Goal: Task Accomplishment & Management: Use online tool/utility

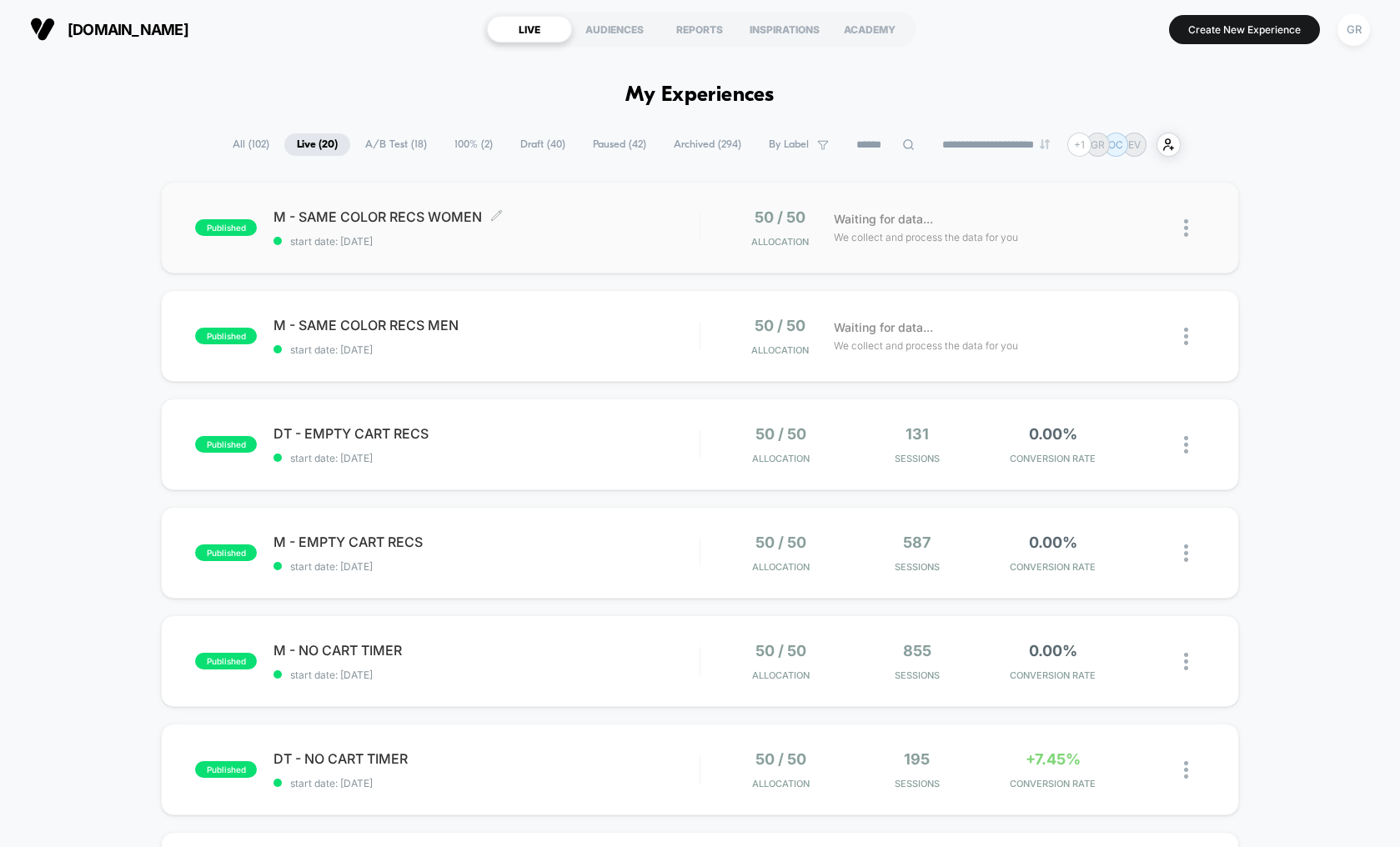
click at [396, 215] on span "M - SAME COLOR RECS WOMEN Click to edit experience details" at bounding box center [486, 216] width 426 height 16
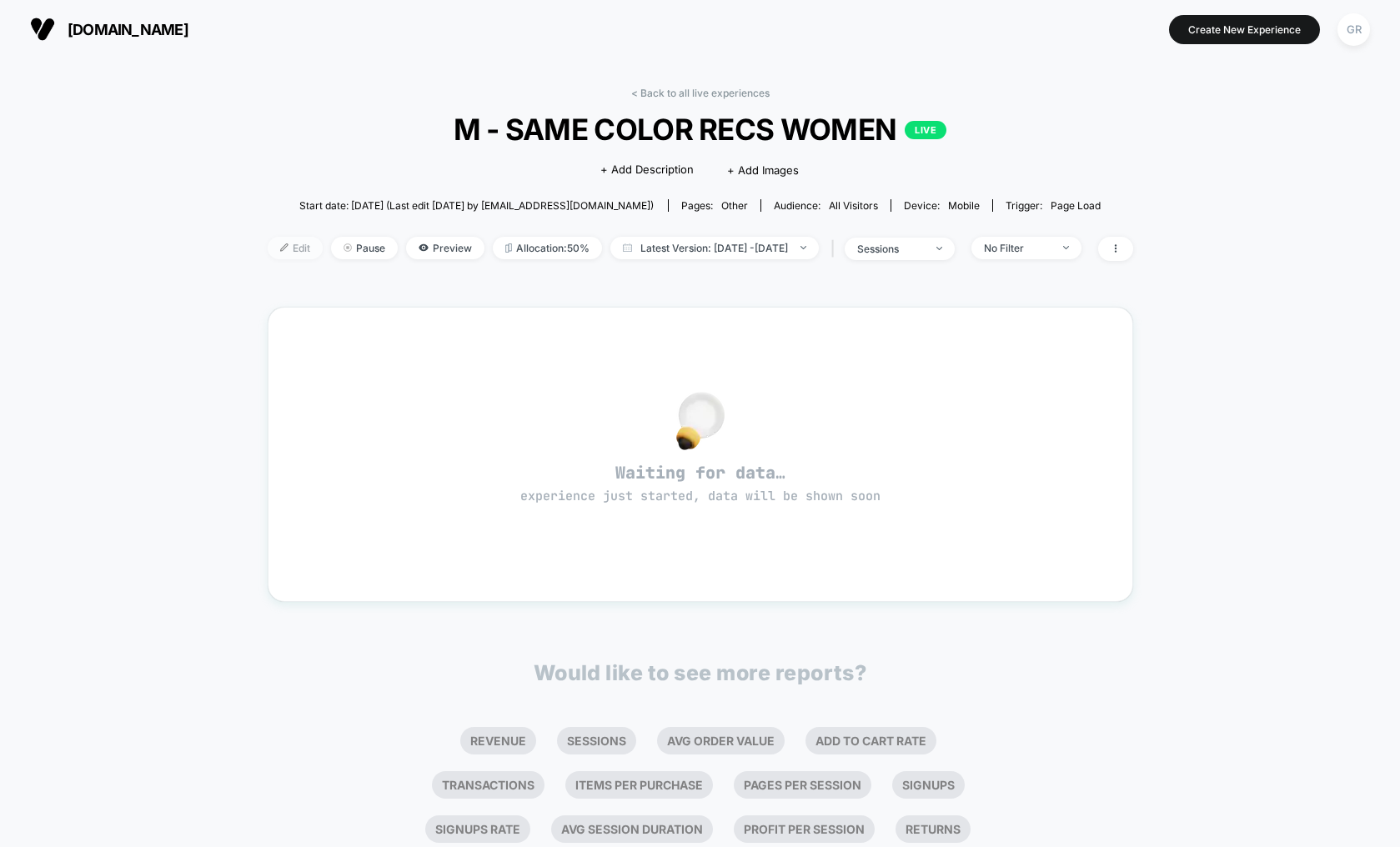
click at [277, 249] on span "Edit" at bounding box center [295, 248] width 55 height 23
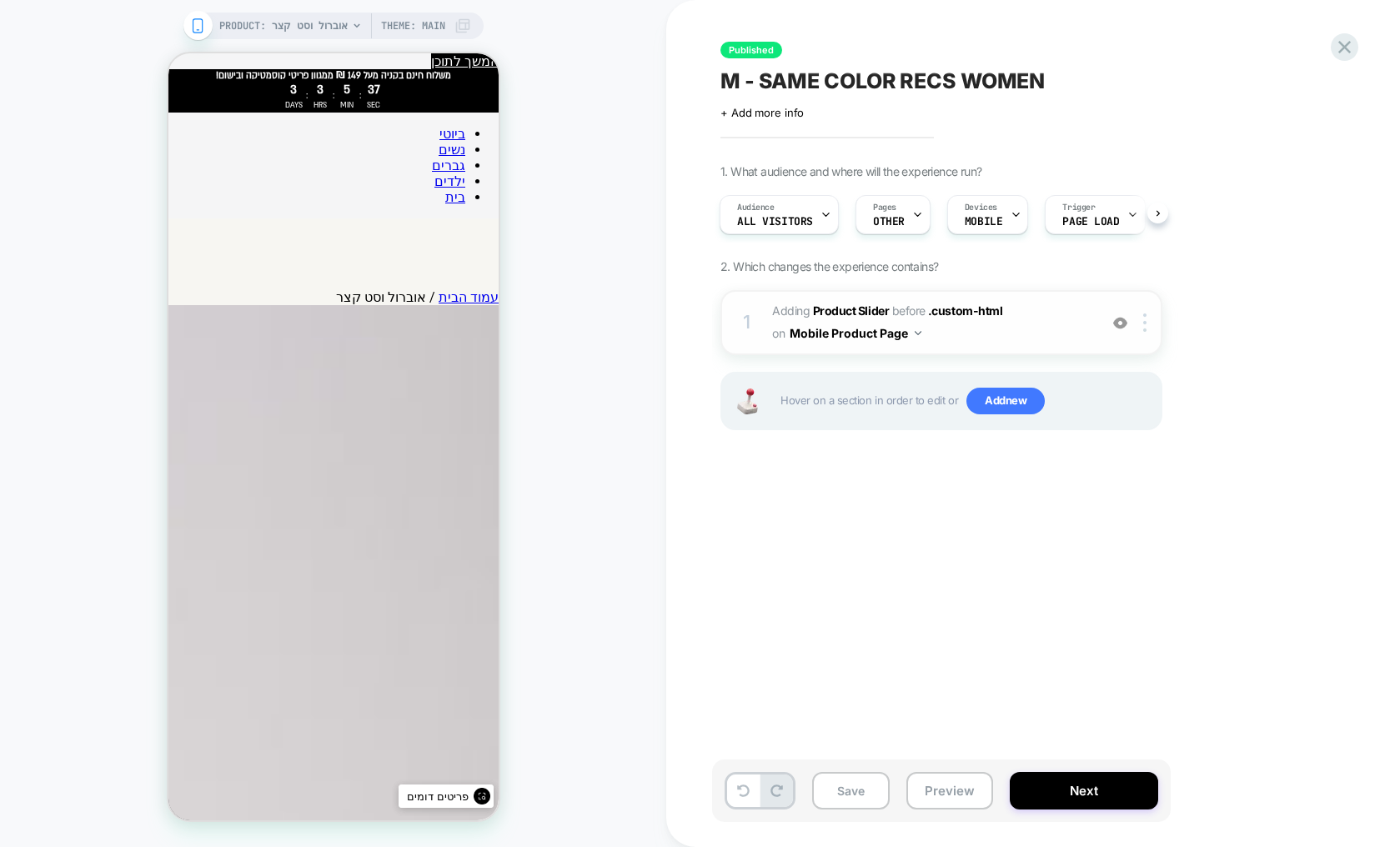
click at [980, 333] on span "#_loomi_addon_1759330796927_dup1759331831 Adding Product Slider BEFORE .custom-…" at bounding box center [930, 323] width 317 height 45
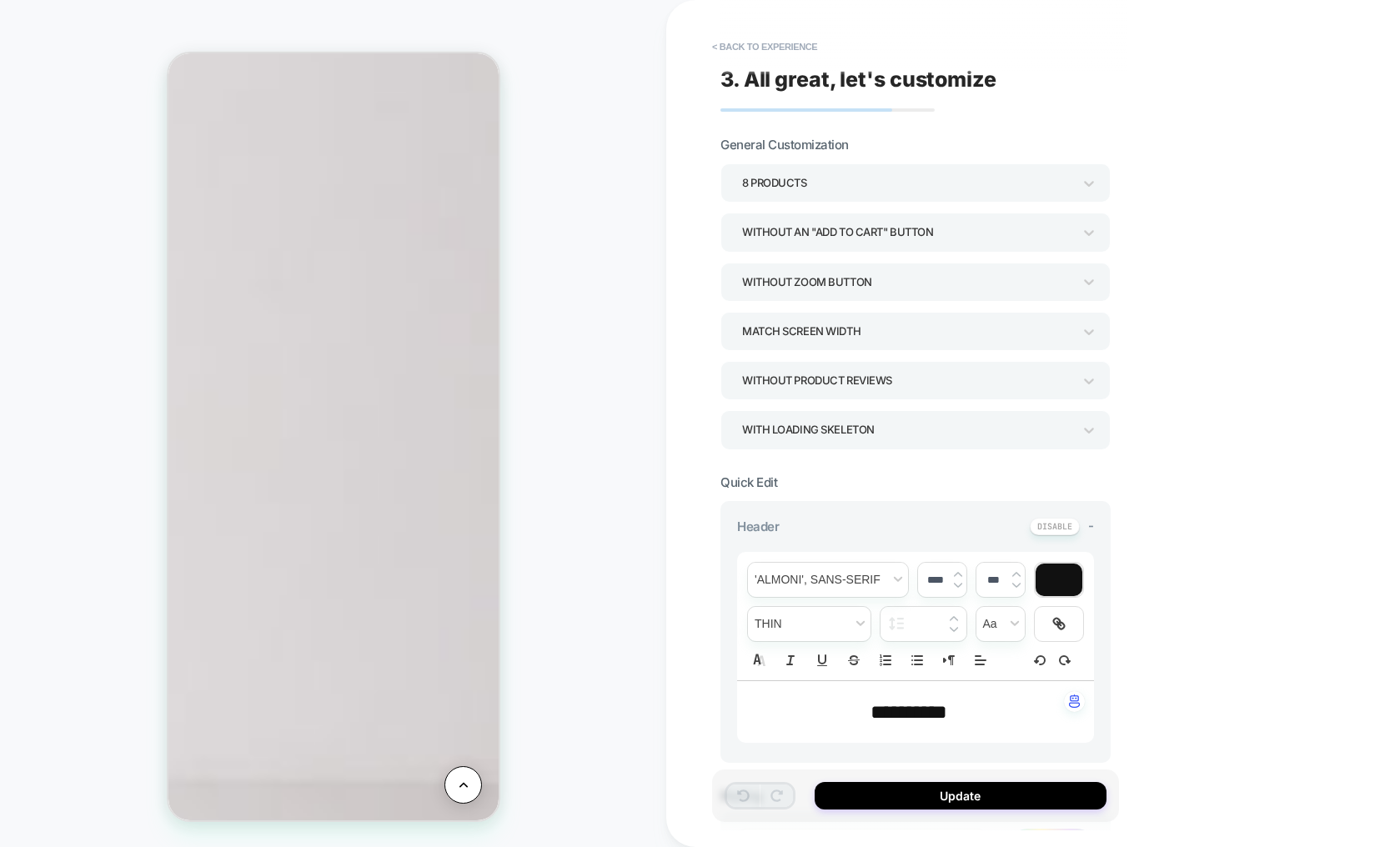
scroll to position [1195, 0]
click at [896, 710] on span "**********" at bounding box center [909, 712] width 77 height 20
click at [896, 710] on span "****" at bounding box center [886, 712] width 31 height 20
type input "****"
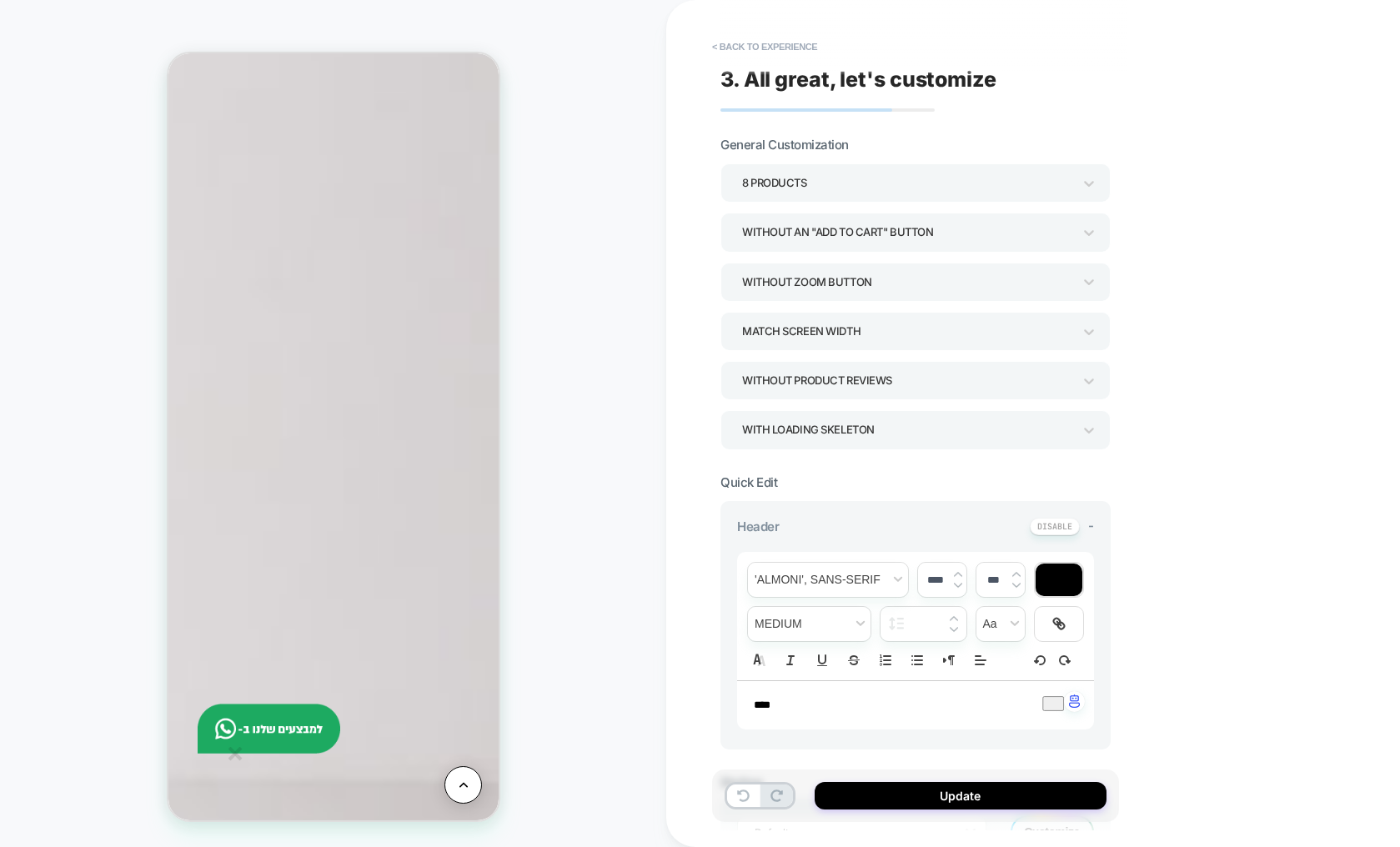
type input "****"
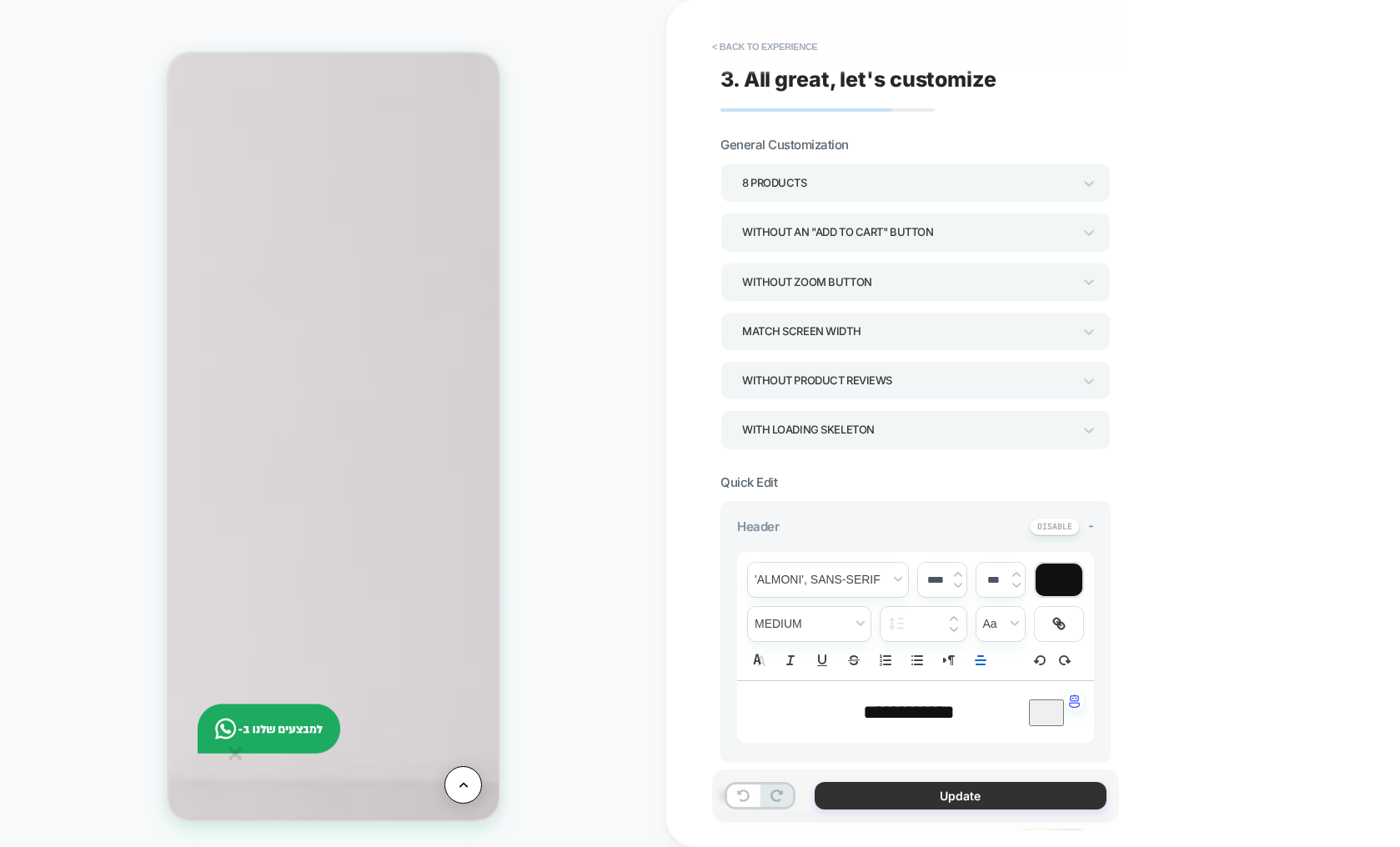
click at [956, 801] on button "Update" at bounding box center [961, 796] width 292 height 28
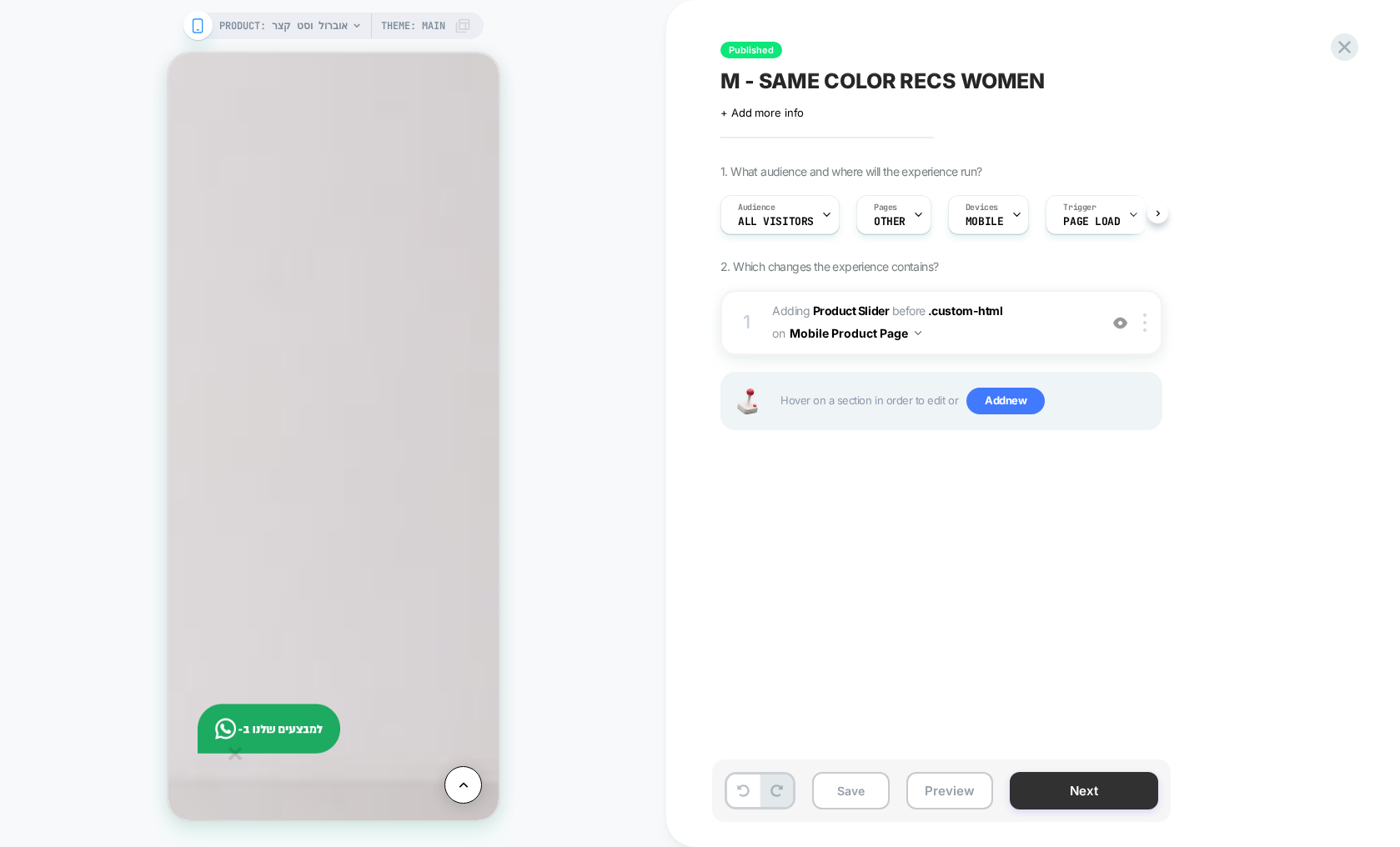
scroll to position [0, 1]
click at [1075, 794] on button "Next" at bounding box center [1084, 790] width 149 height 38
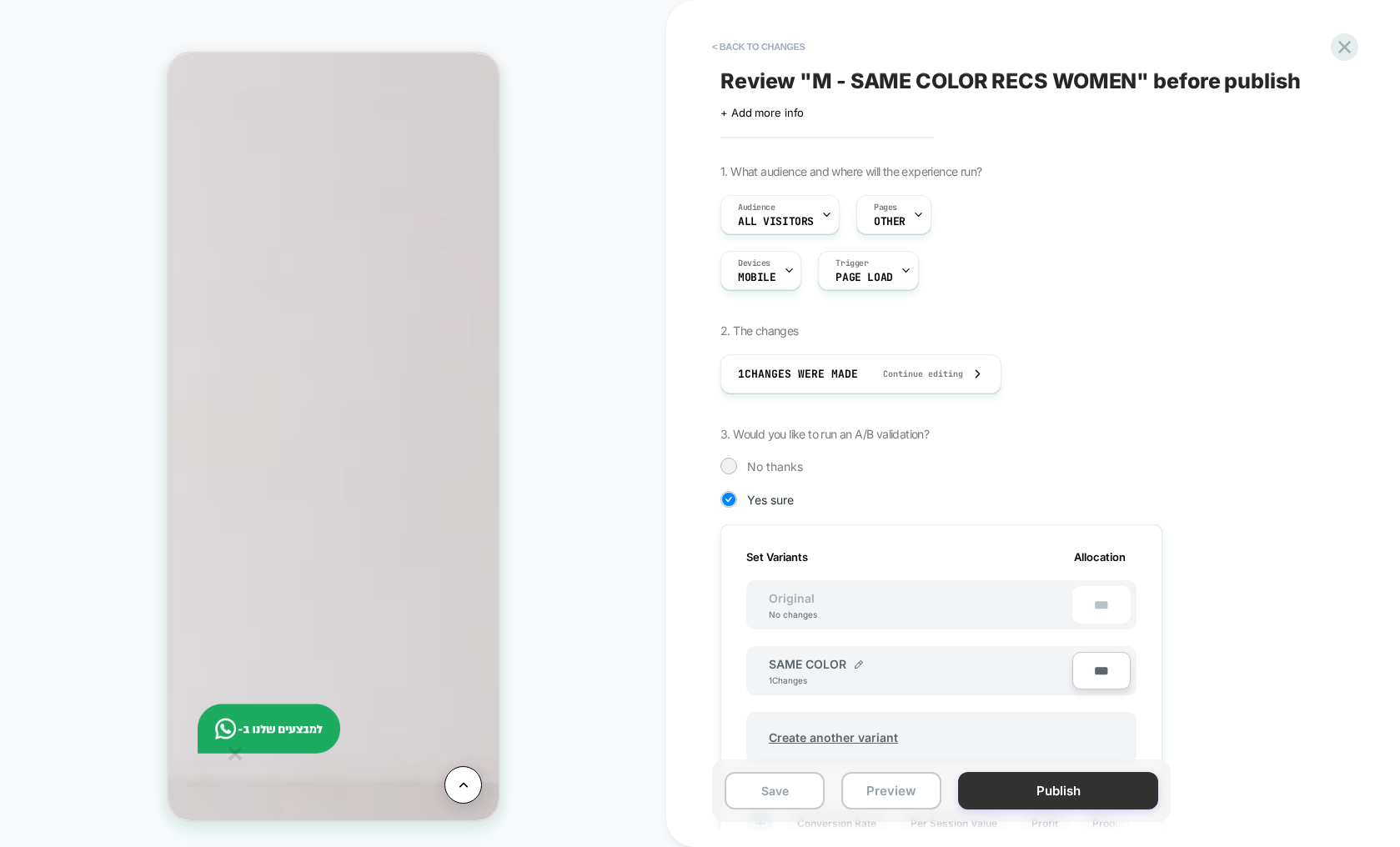
scroll to position [0, 2]
click at [1071, 795] on button "Publish" at bounding box center [1058, 790] width 200 height 38
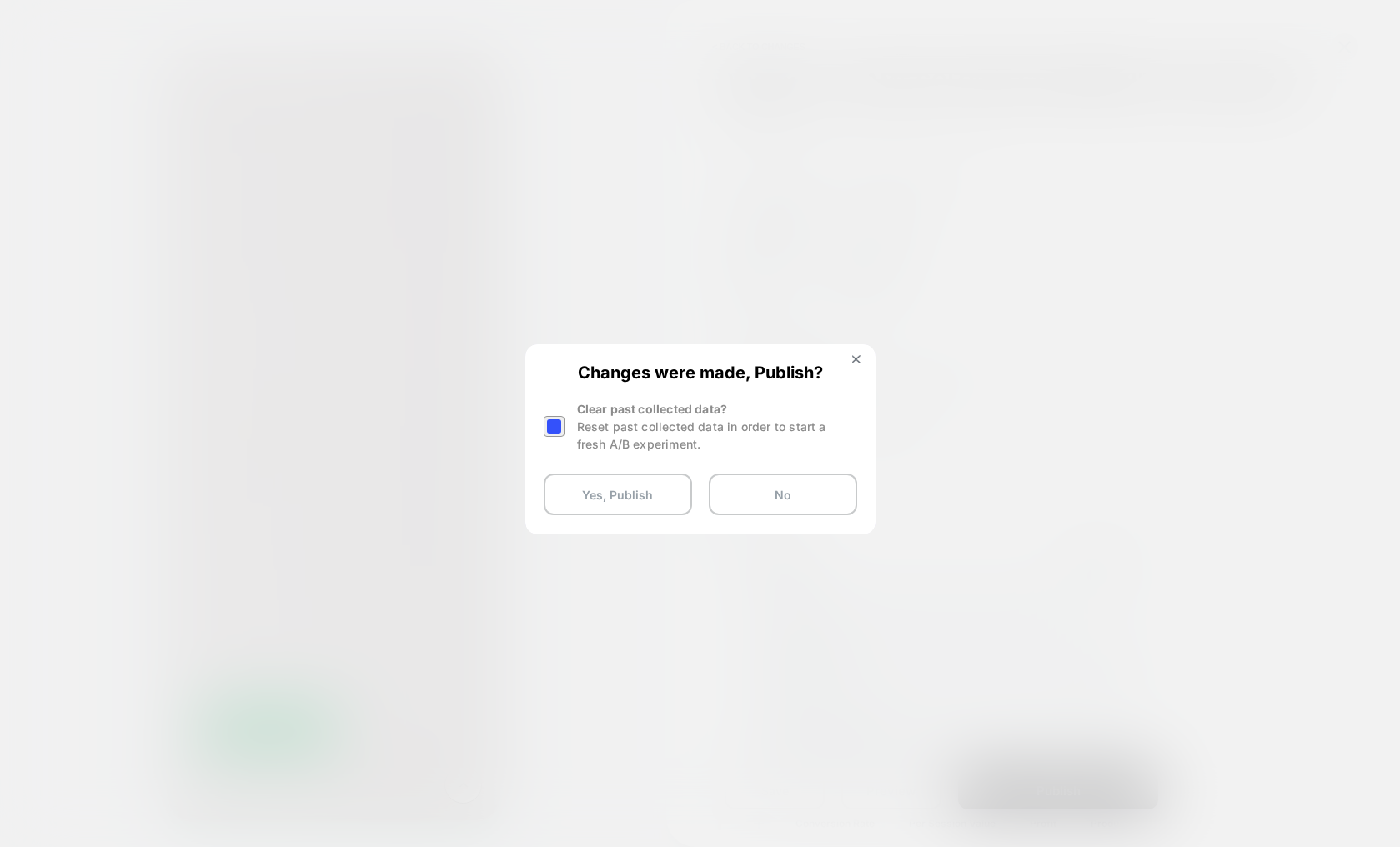
click at [555, 426] on div at bounding box center [554, 426] width 21 height 21
click at [599, 483] on button "Yes, Publish" at bounding box center [618, 494] width 149 height 41
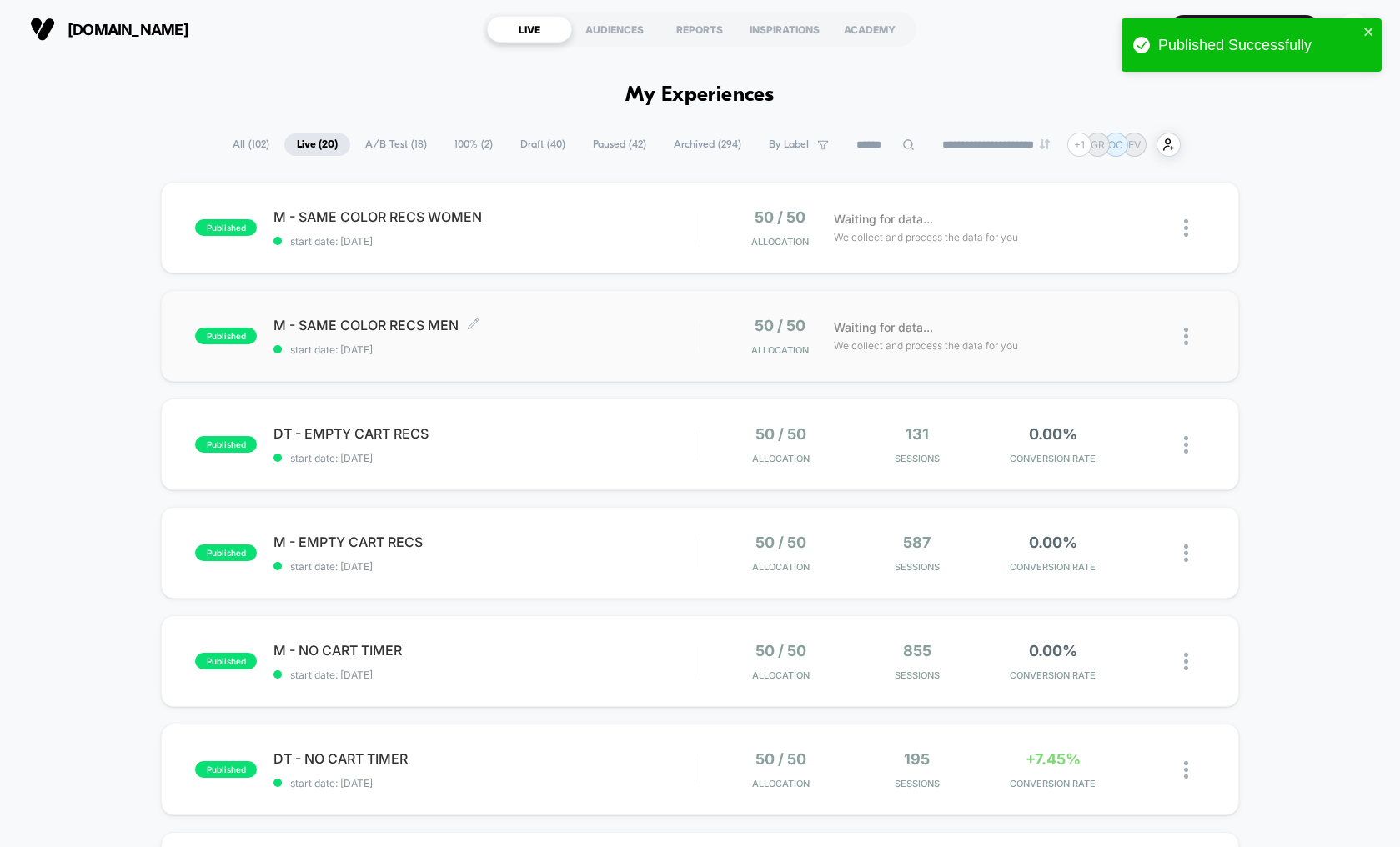
click at [527, 324] on span "M - SAME COLOR RECS MEN Click to edit experience details" at bounding box center [486, 324] width 426 height 16
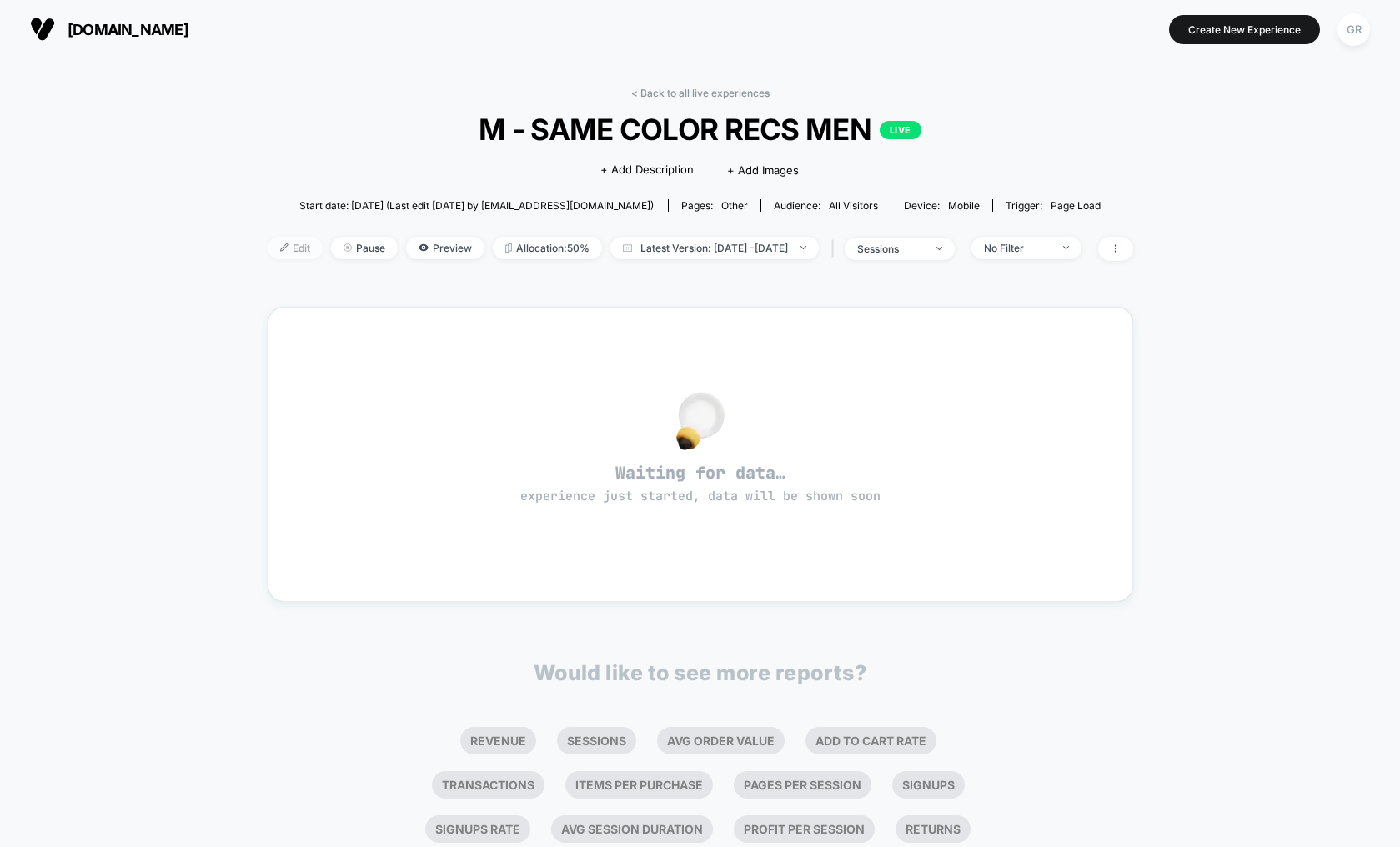
click at [272, 250] on span "Edit" at bounding box center [295, 248] width 55 height 23
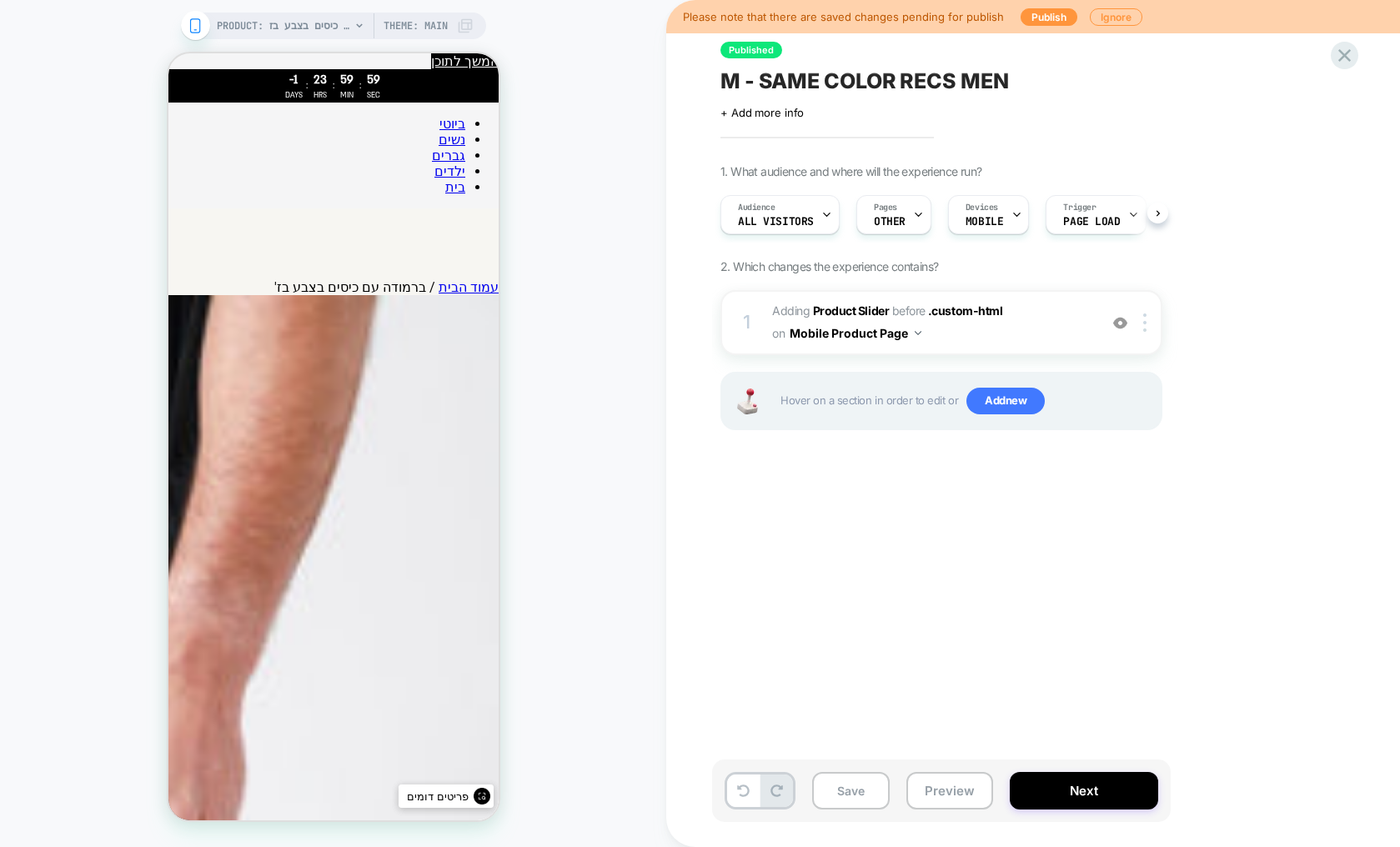
scroll to position [0, 1]
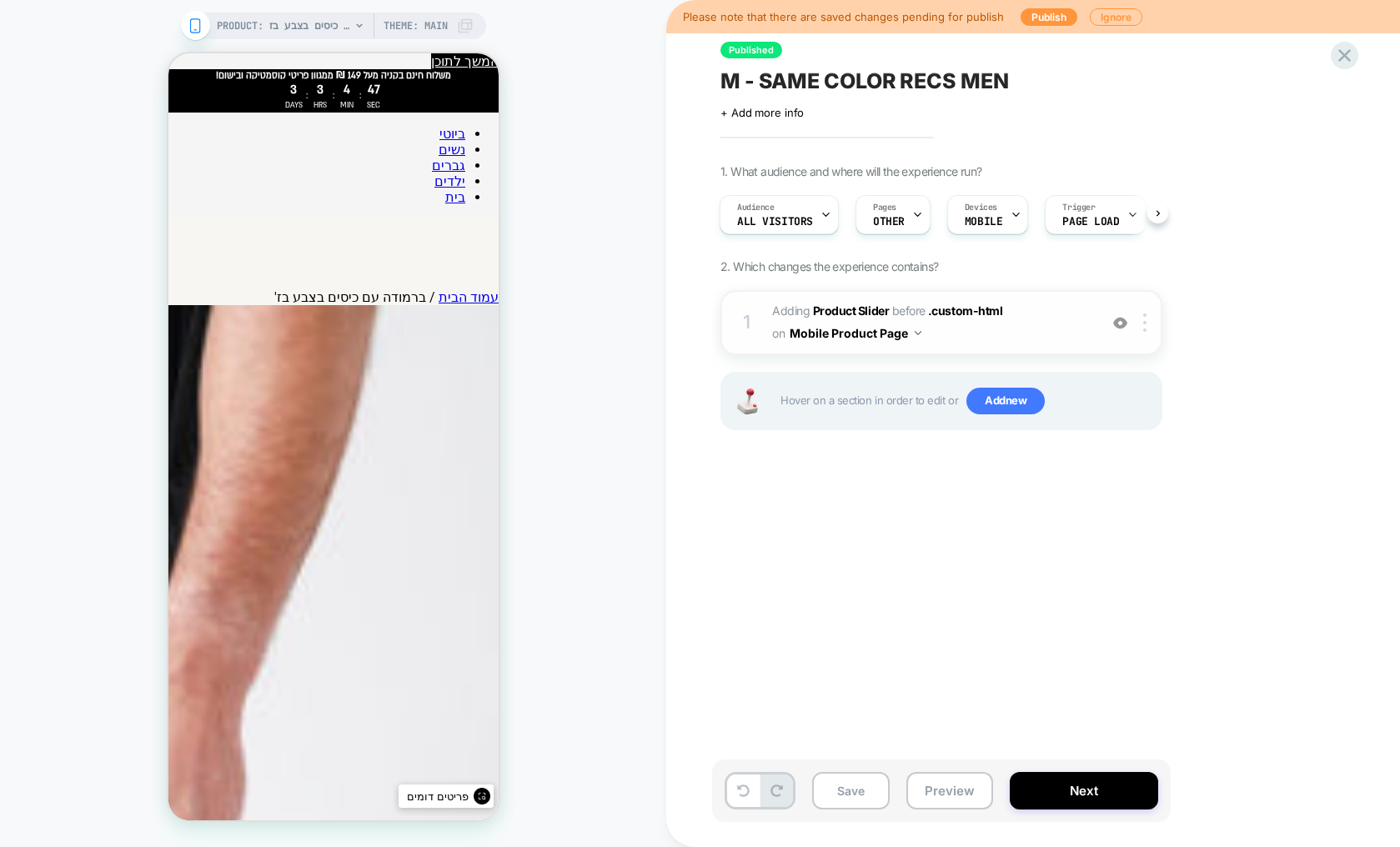
click at [1048, 326] on span "#_loomi_addon_1759330796927 Adding Product Slider BEFORE .custom-html .custom-h…" at bounding box center [930, 323] width 317 height 45
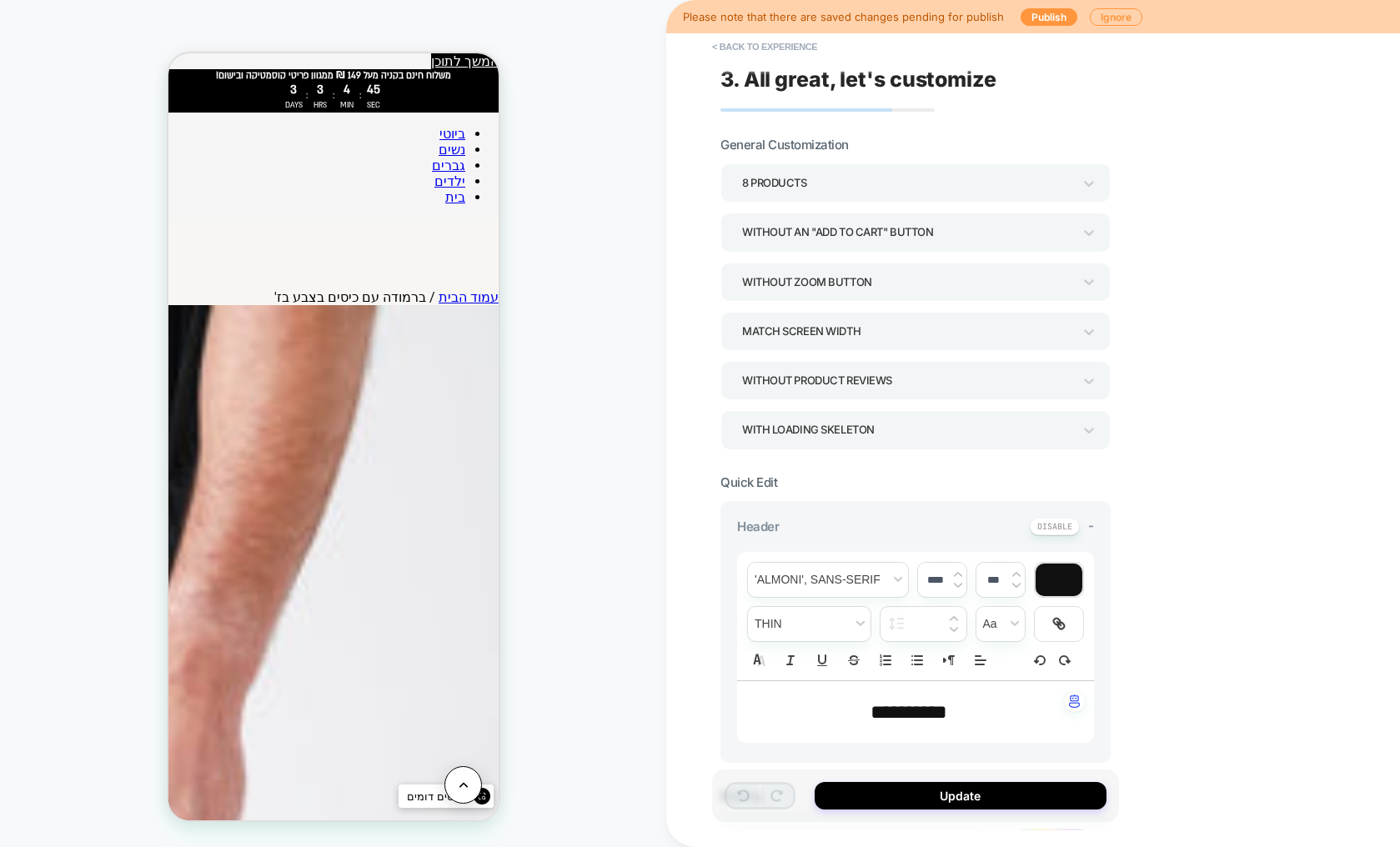
scroll to position [1037, 0]
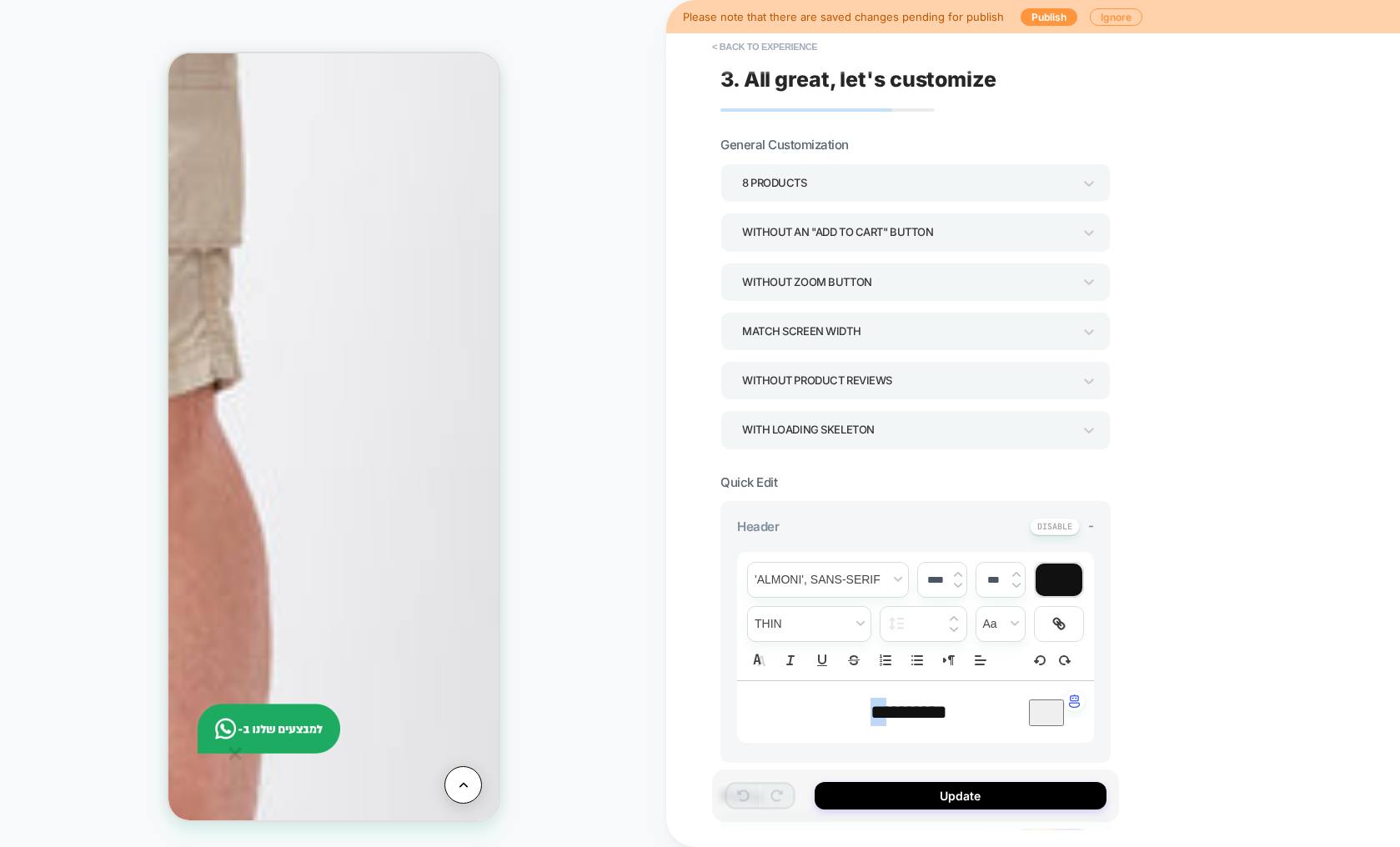
drag, startPoint x: 869, startPoint y: 715, endPoint x: 838, endPoint y: 715, distance: 31.0
click at [838, 715] on p "**********" at bounding box center [909, 711] width 311 height 28
type input "****"
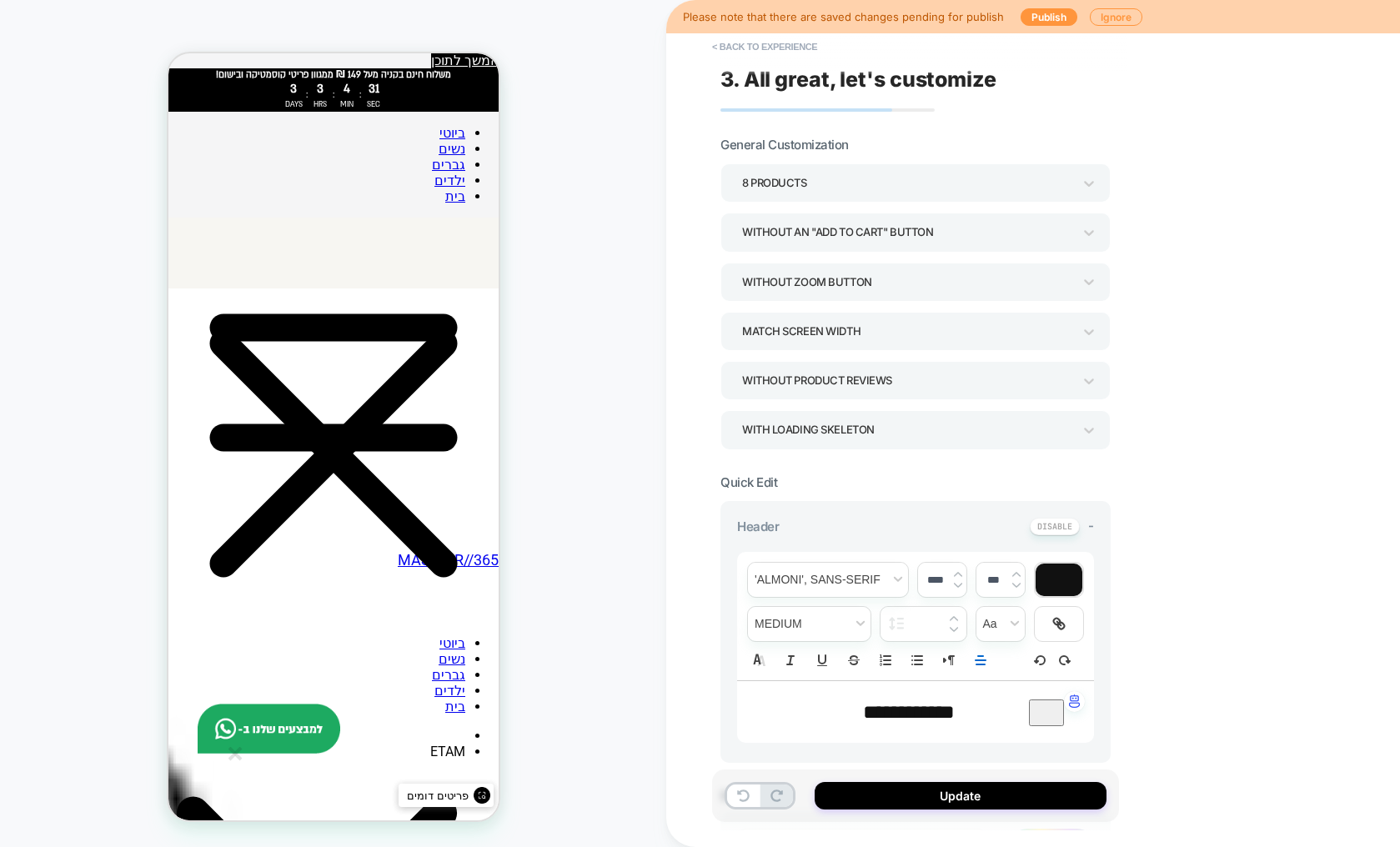
scroll to position [0, 0]
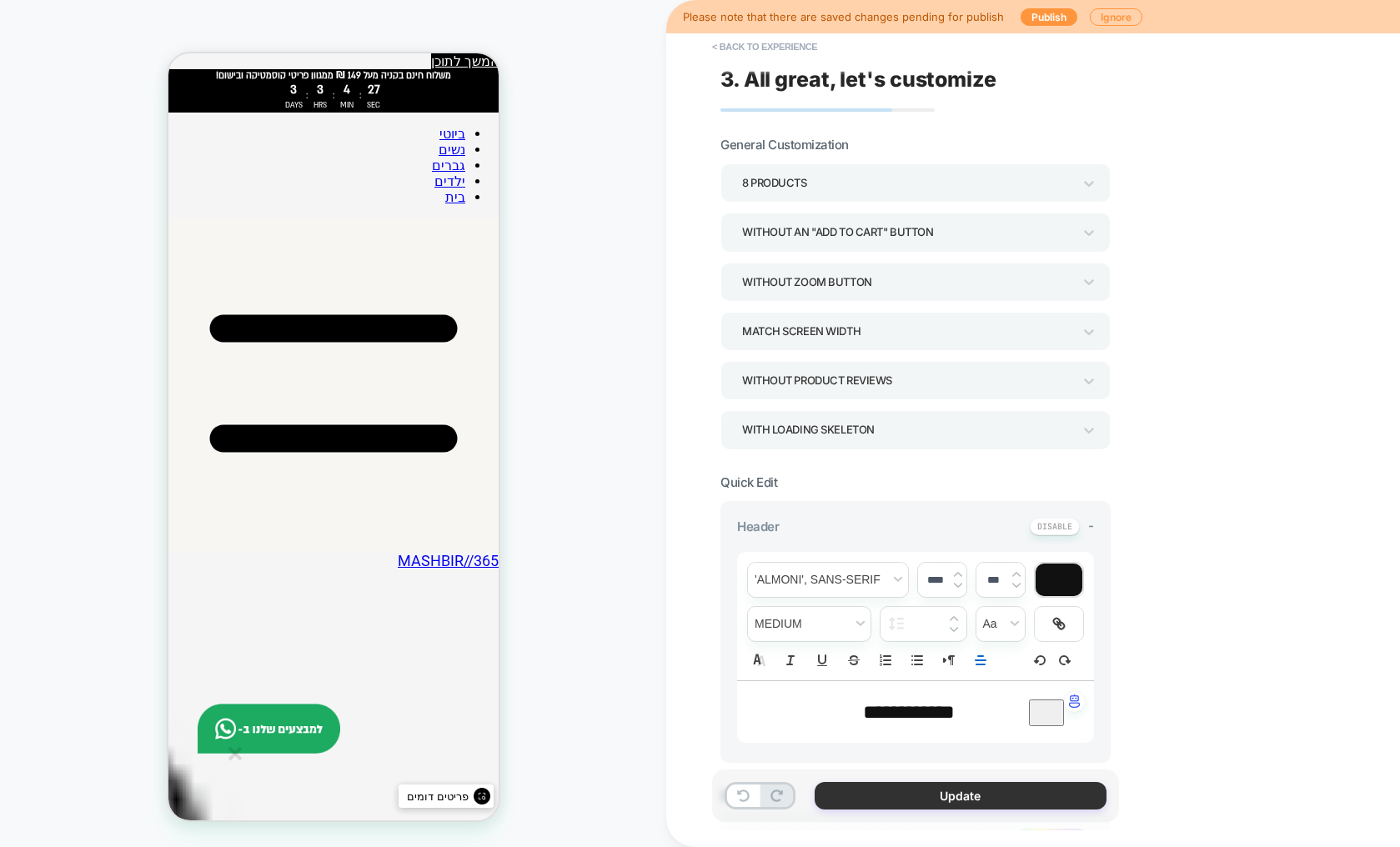
click at [943, 790] on button "Update" at bounding box center [961, 796] width 292 height 28
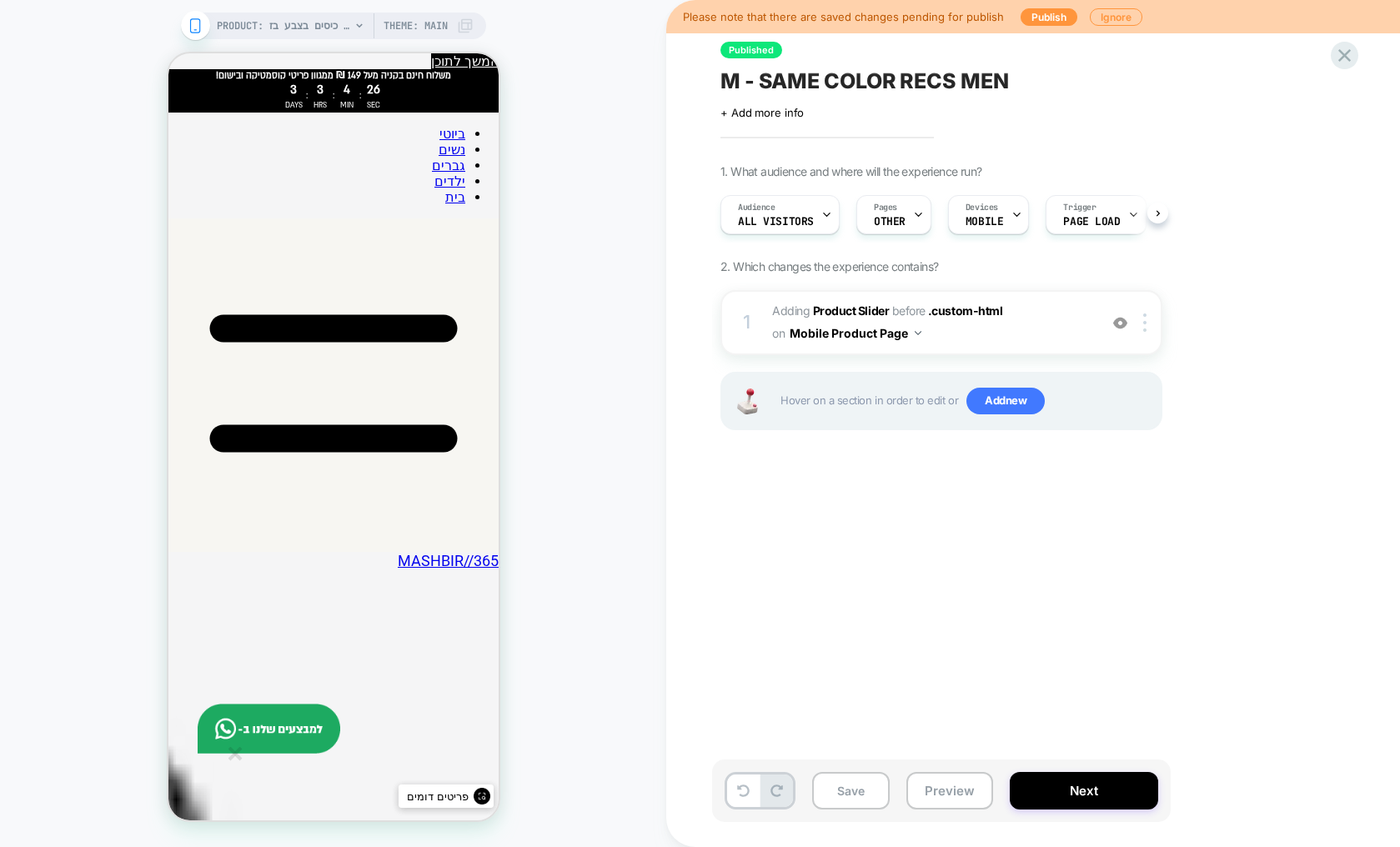
scroll to position [0, 1]
click at [1065, 788] on button "Next" at bounding box center [1084, 790] width 149 height 38
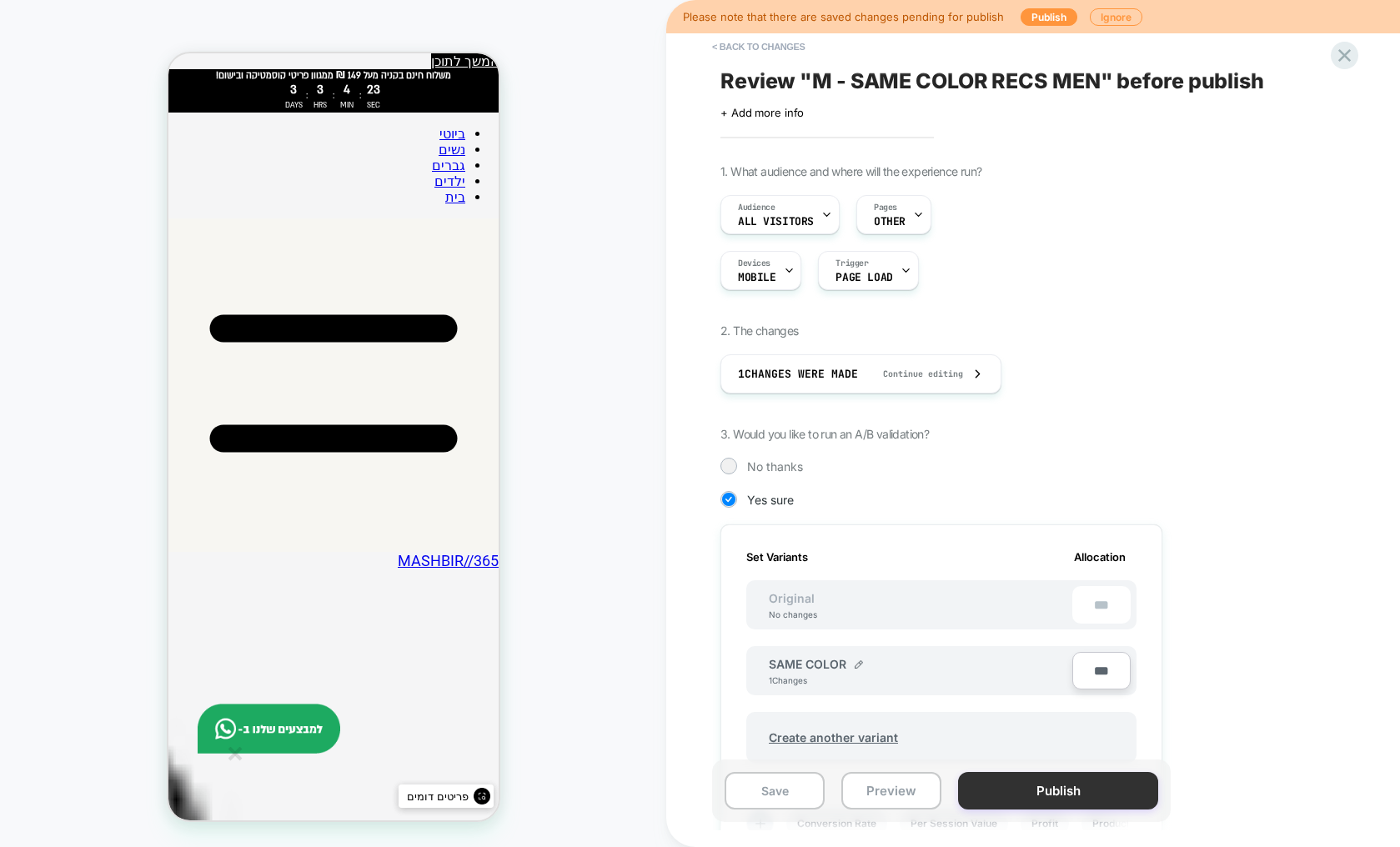
scroll to position [0, 2]
click at [1060, 792] on button "Publish" at bounding box center [1058, 790] width 200 height 38
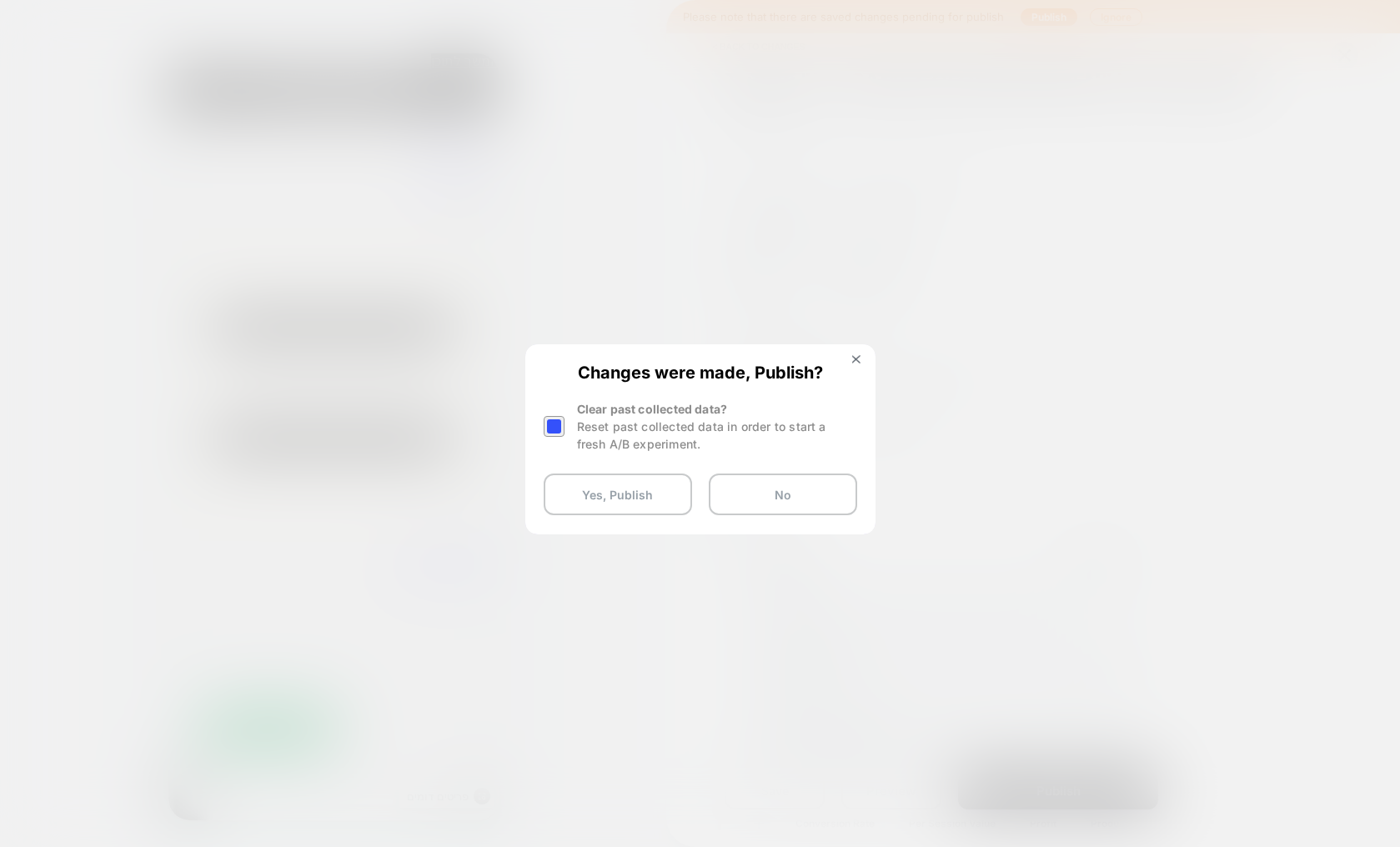
click at [563, 427] on div at bounding box center [554, 426] width 21 height 21
click at [604, 499] on button "Yes, Publish" at bounding box center [618, 494] width 149 height 41
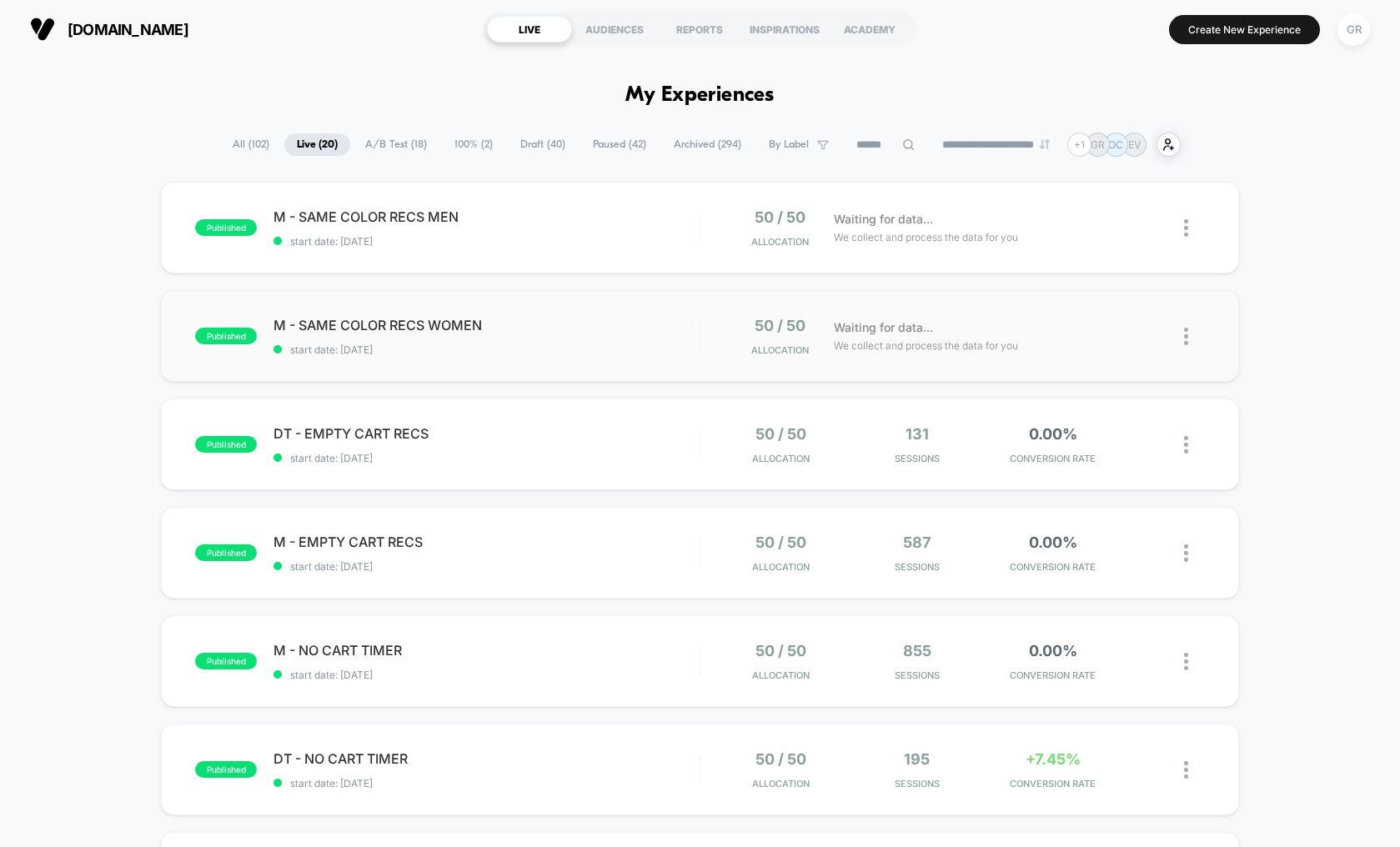
click at [1185, 337] on img at bounding box center [1185, 335] width 5 height 17
click at [1101, 362] on div "Preview Link" at bounding box center [1101, 356] width 150 height 38
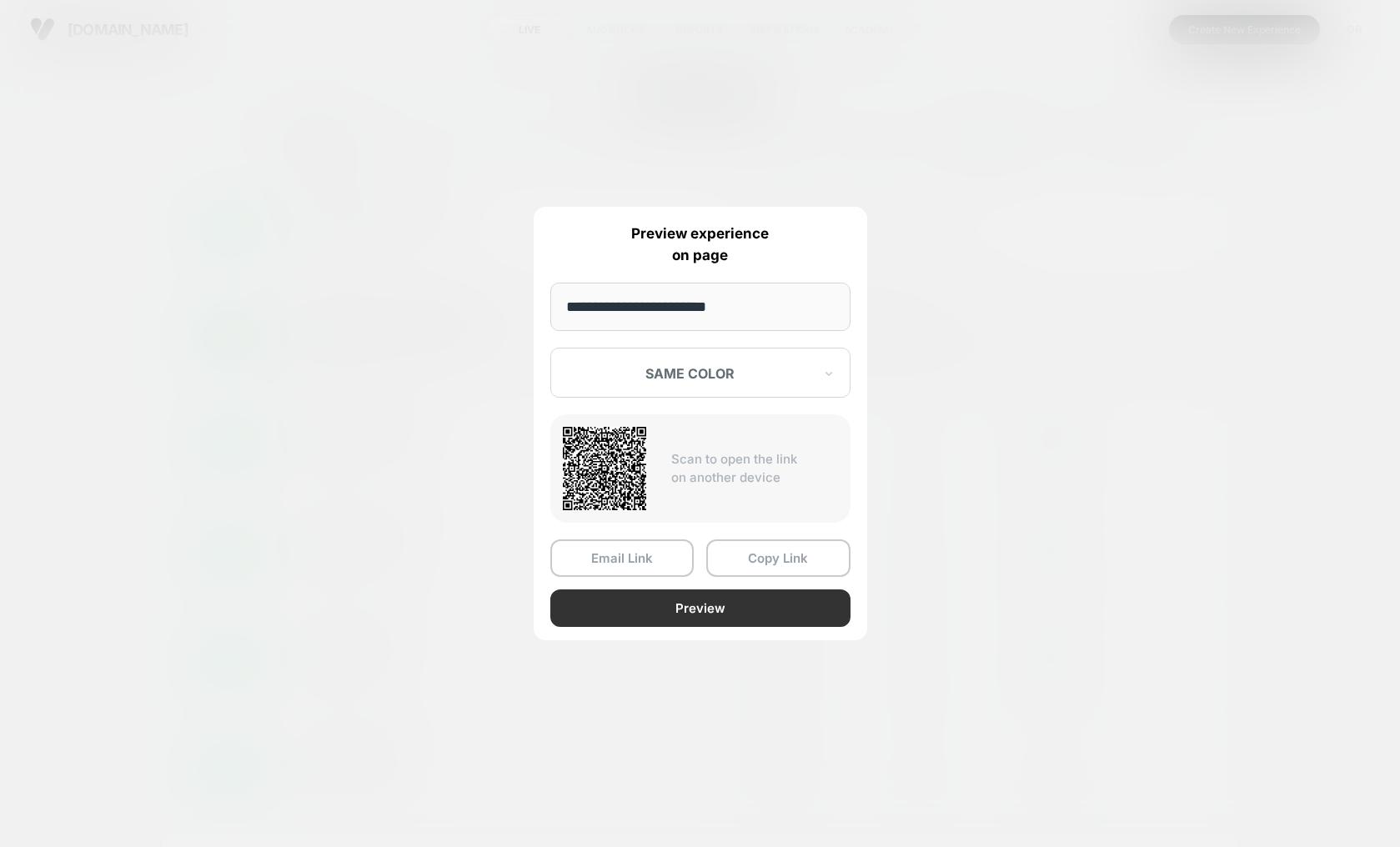
click at [682, 614] on button "Preview" at bounding box center [700, 608] width 300 height 38
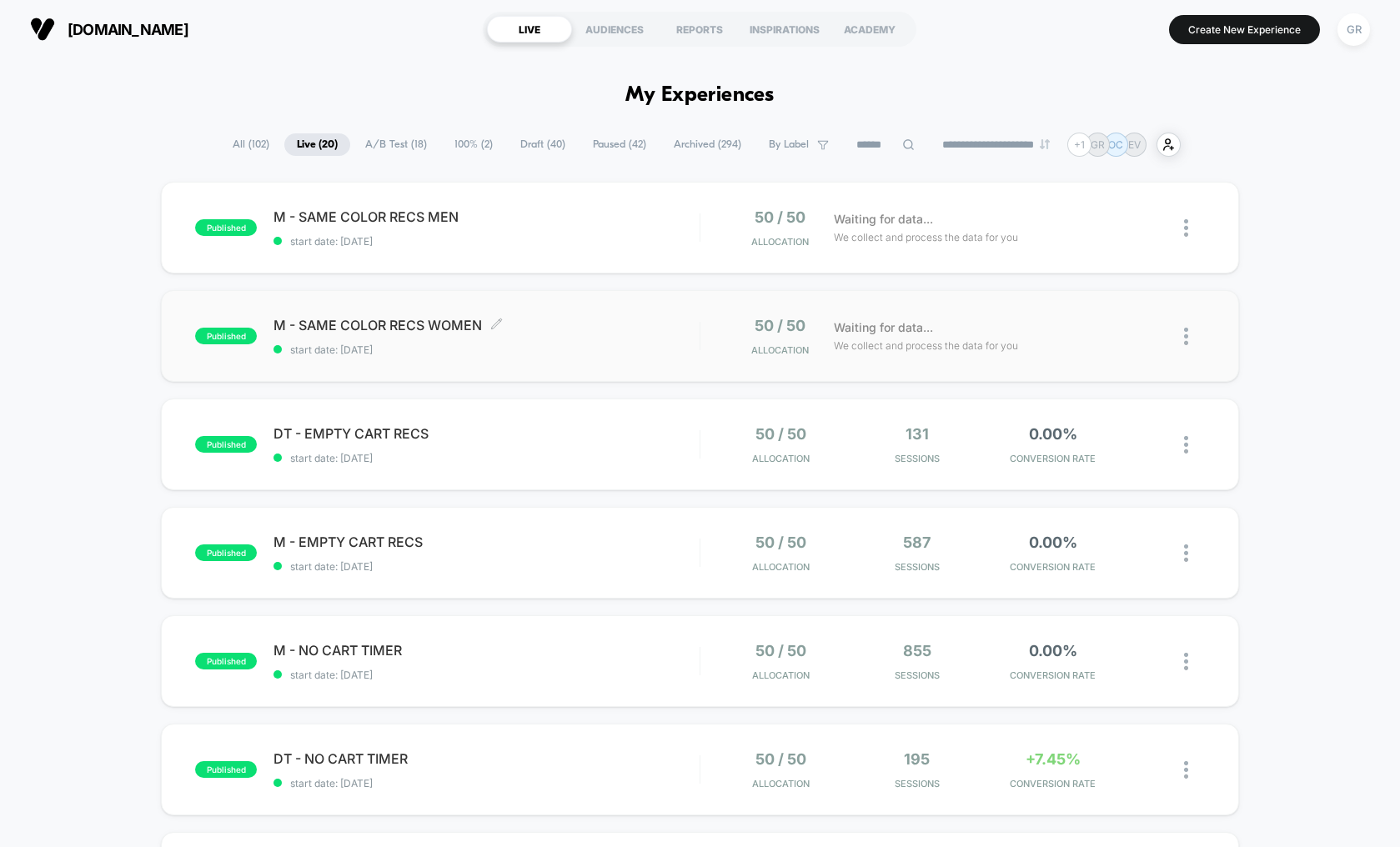
click at [407, 331] on span "M - SAME COLOR RECS WOMEN Click to edit experience details" at bounding box center [486, 324] width 426 height 16
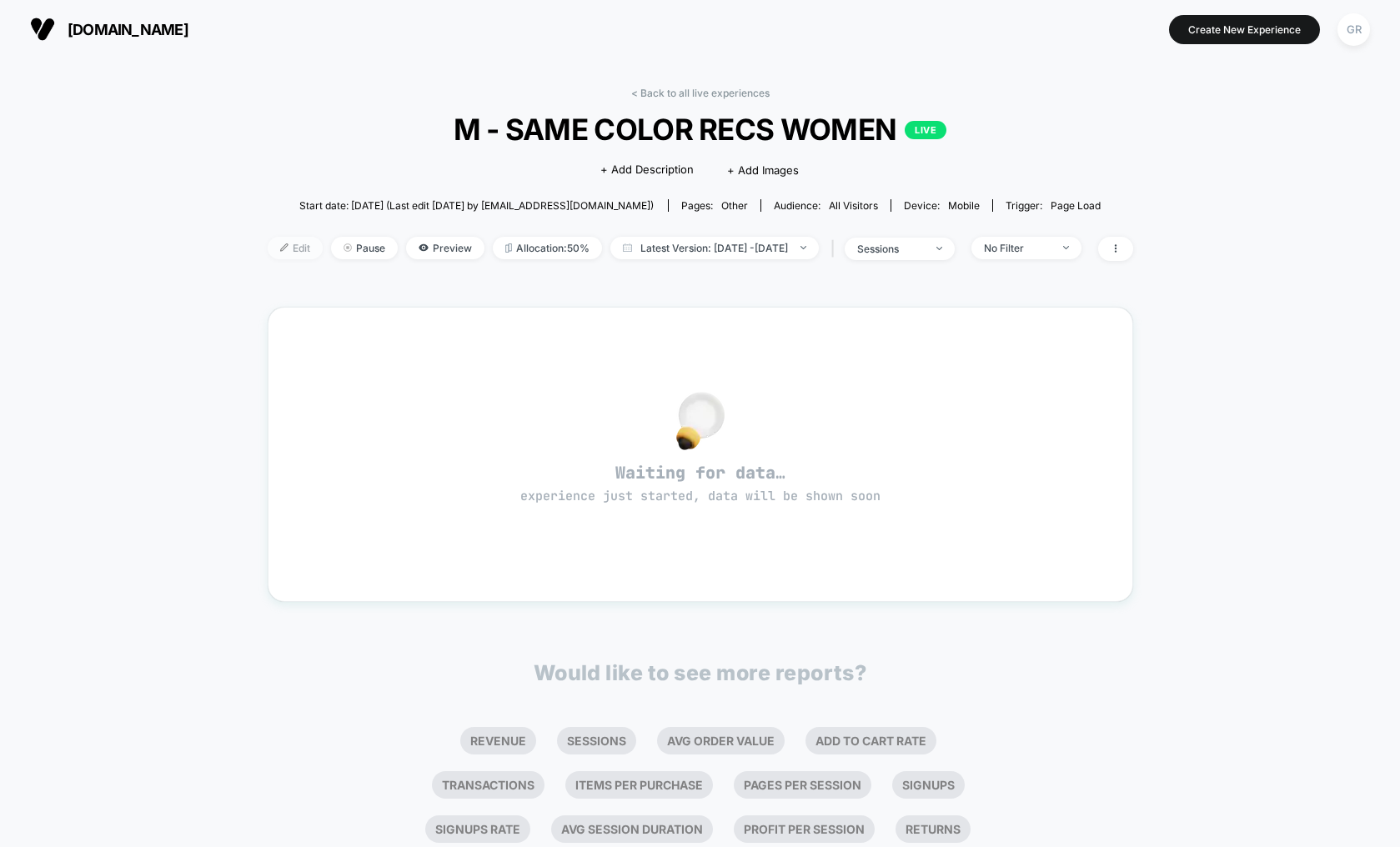
click at [281, 248] on span "Edit" at bounding box center [295, 248] width 55 height 23
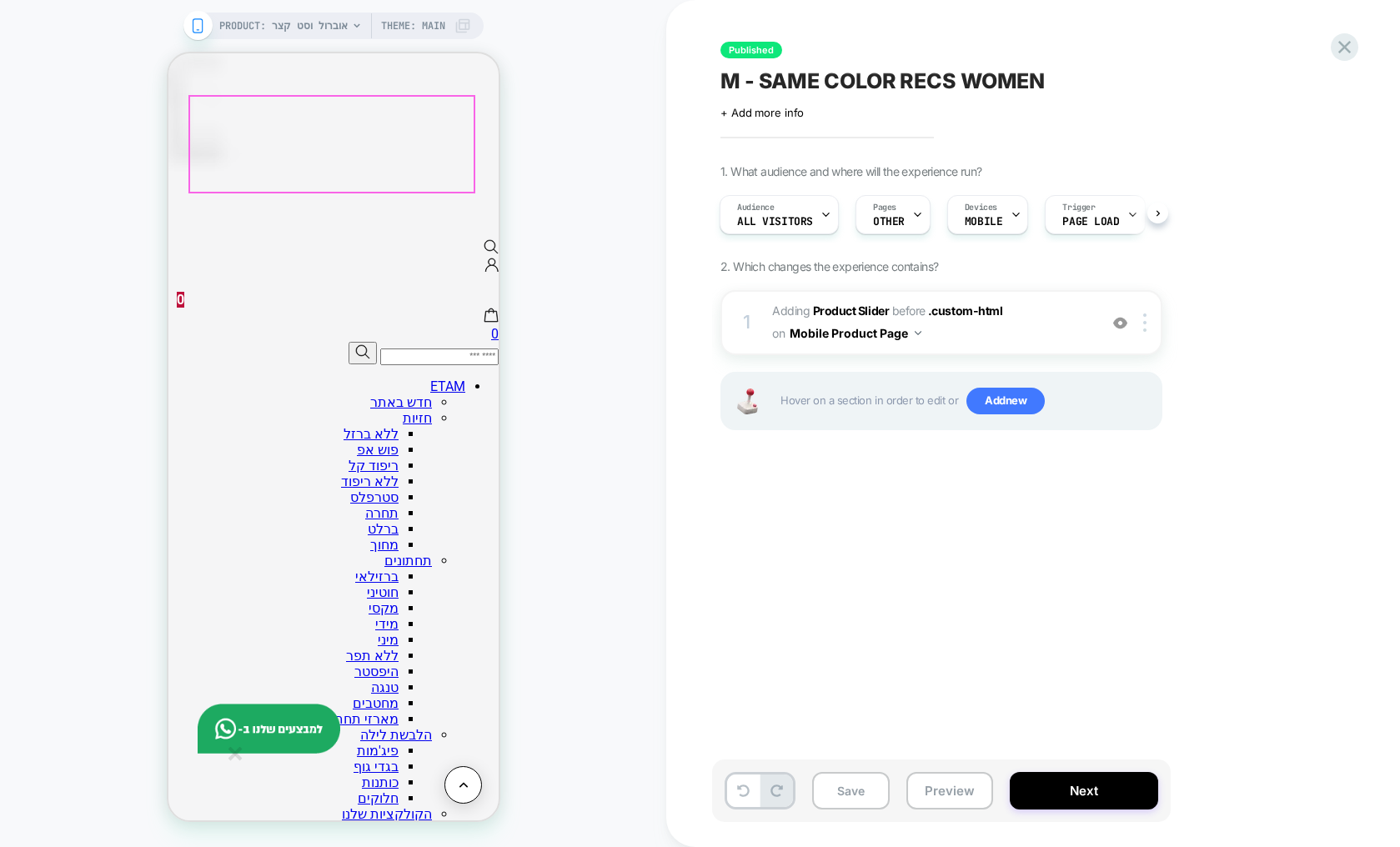
scroll to position [1105, 0]
click at [1074, 787] on button "Next" at bounding box center [1084, 790] width 149 height 38
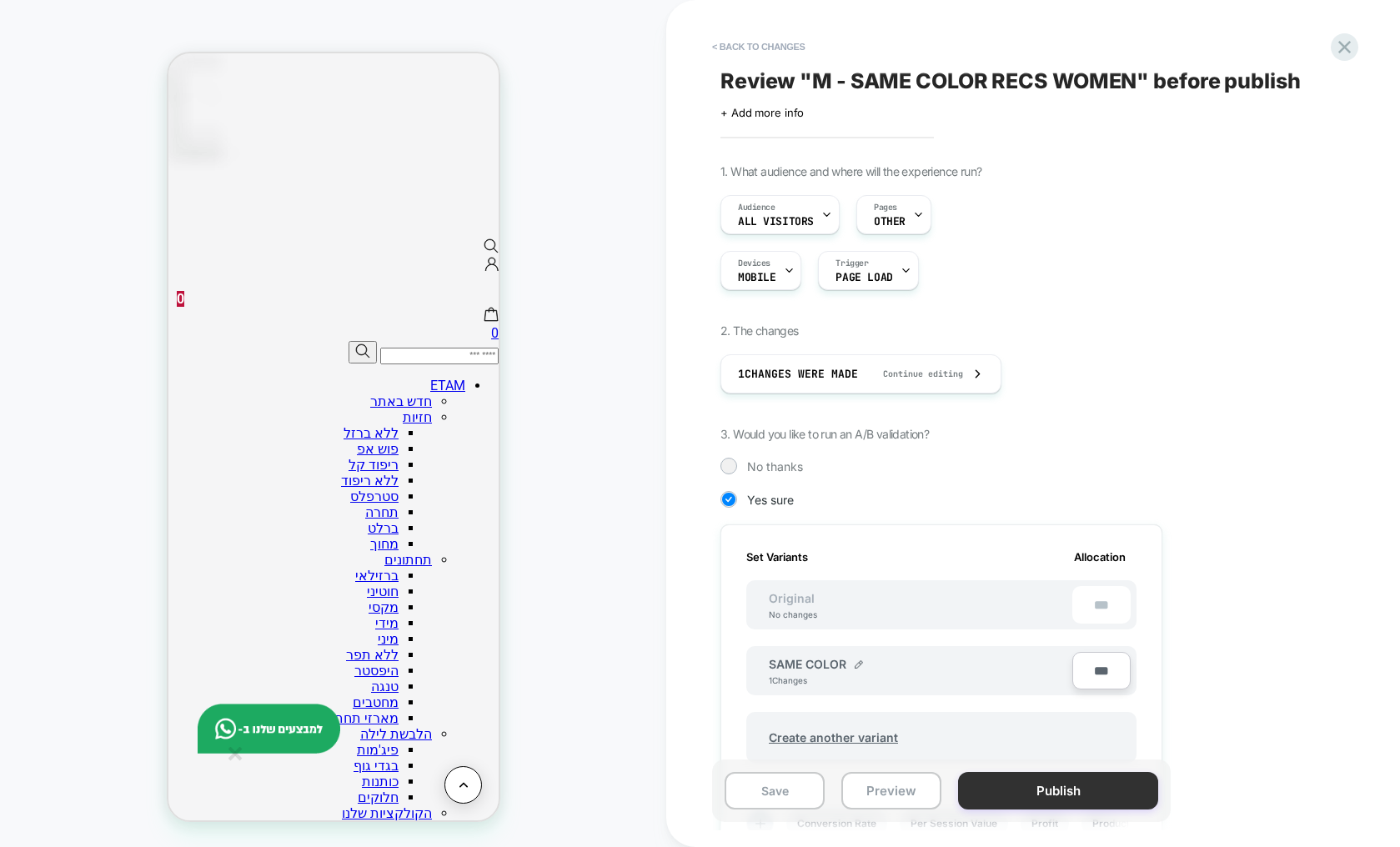
scroll to position [0, 2]
click at [1067, 795] on button "Publish" at bounding box center [1058, 790] width 200 height 38
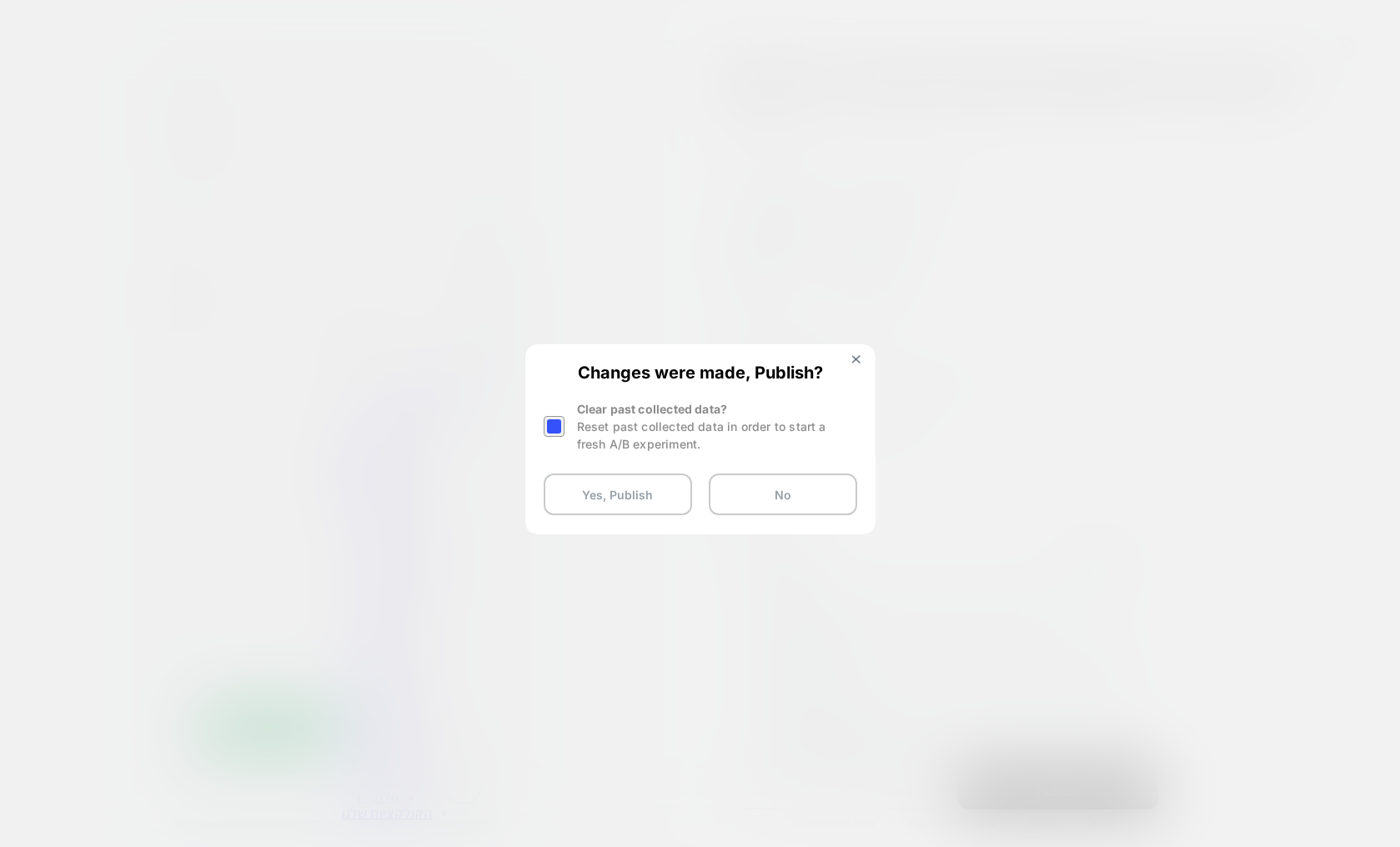
click at [561, 425] on div at bounding box center [554, 426] width 21 height 21
click at [631, 501] on button "Yes, Publish" at bounding box center [618, 494] width 149 height 41
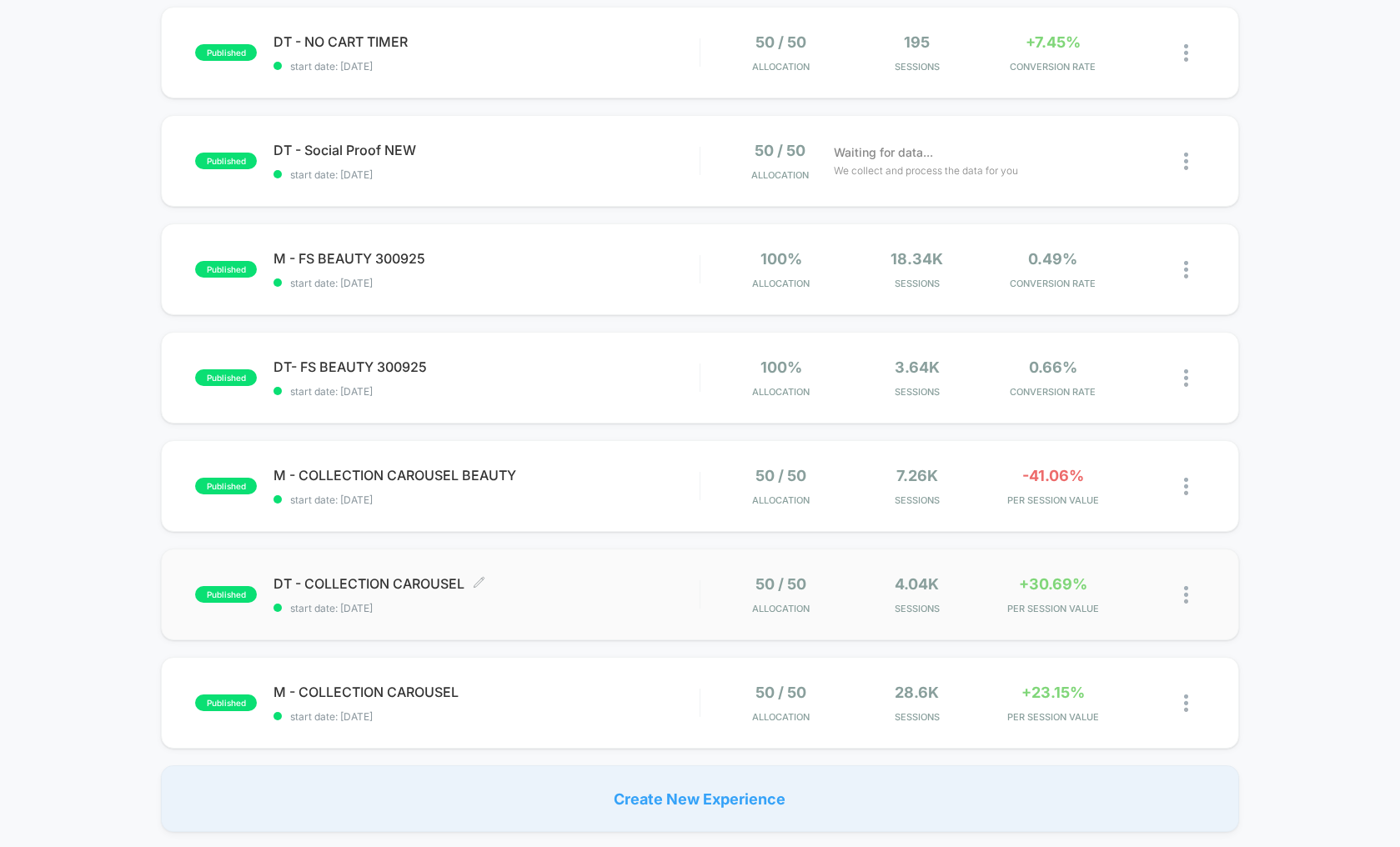
scroll to position [720, 0]
